Goal: Information Seeking & Learning: Learn about a topic

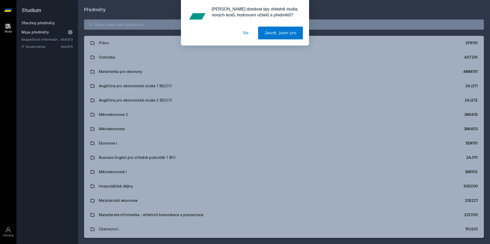
click at [133, 30] on div "[PERSON_NAME] dostávat tipy ohledně studia, nových testů, hodnocení učitelů a p…" at bounding box center [245, 23] width 490 height 46
click at [137, 24] on div "[PERSON_NAME] dostávat tipy ohledně studia, nových testů, hodnocení učitelů a p…" at bounding box center [245, 23] width 490 height 46
click at [249, 33] on button "Ne" at bounding box center [246, 33] width 18 height 13
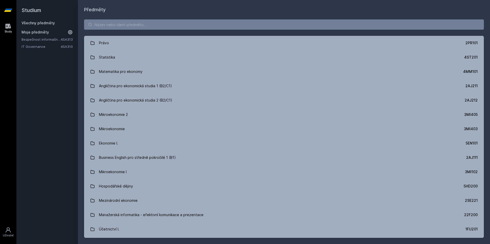
click at [212, 25] on div "[PERSON_NAME] dostávat tipy ohledně studia, nových testů, hodnocení učitelů a p…" at bounding box center [245, 23] width 490 height 46
click at [41, 50] on div "Studium Všechny předměty Moje předměty Bezpečnost informačních systémů 4SA313 I…" at bounding box center [47, 122] width 62 height 244
click at [42, 45] on link "IT Governance" at bounding box center [41, 46] width 39 height 5
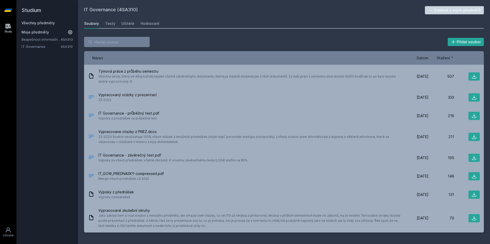
click at [423, 60] on span "Datum" at bounding box center [423, 57] width 12 height 5
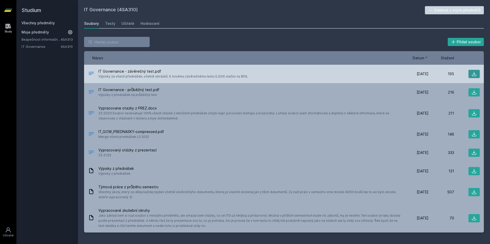
click at [472, 74] on icon at bounding box center [474, 74] width 5 height 5
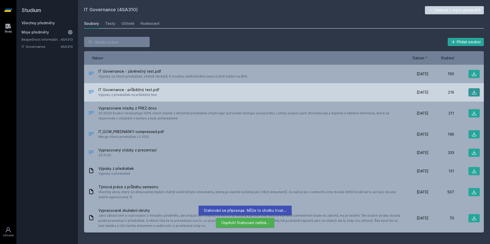
click at [474, 92] on icon at bounding box center [474, 92] width 5 height 5
